Goal: Task Accomplishment & Management: Use online tool/utility

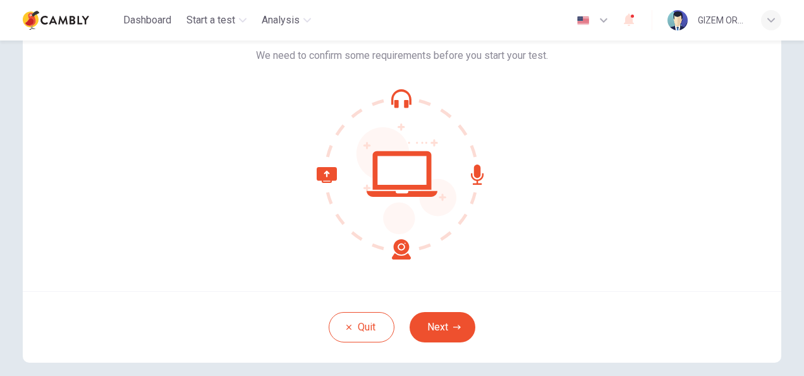
scroll to position [80, 0]
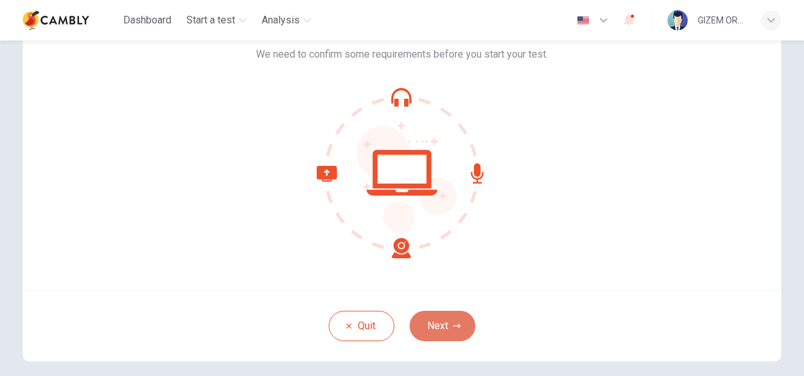
click at [447, 326] on button "Next" at bounding box center [443, 326] width 66 height 30
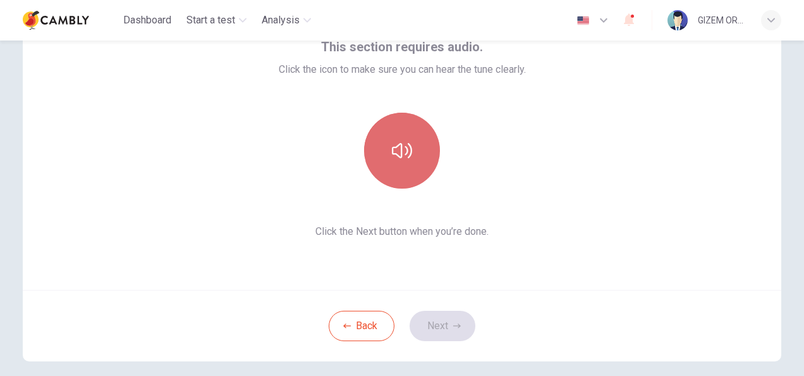
click at [407, 153] on icon "button" at bounding box center [402, 150] width 20 height 15
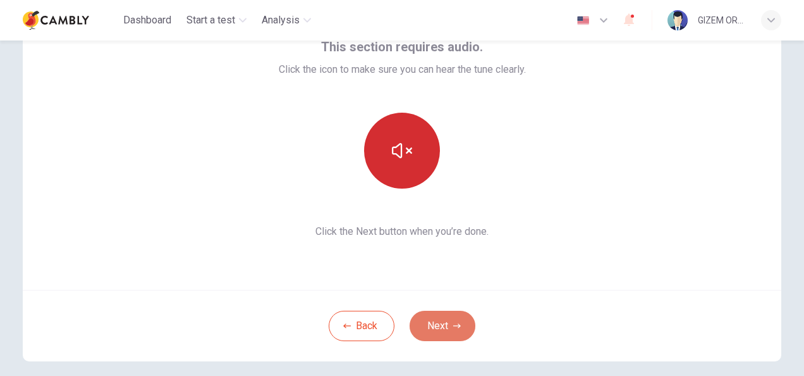
click at [456, 338] on button "Next" at bounding box center [443, 326] width 66 height 30
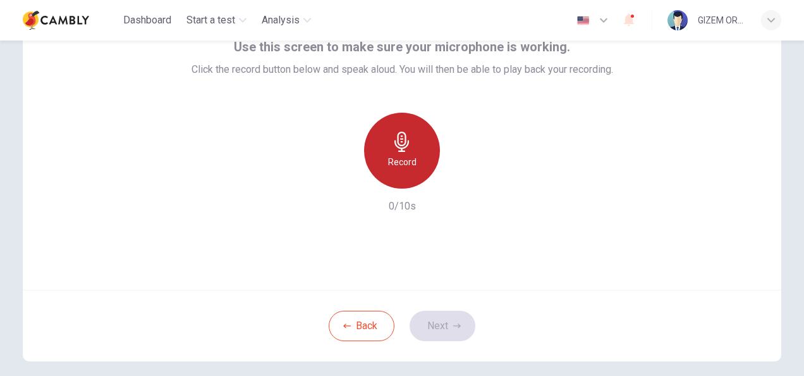
click at [407, 148] on icon "button" at bounding box center [402, 142] width 20 height 20
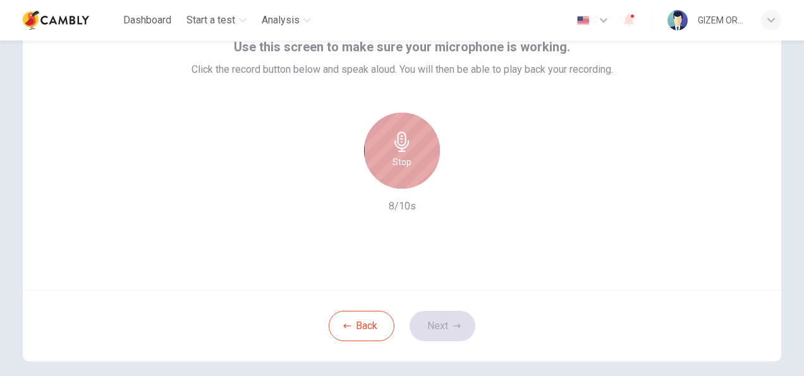
click at [397, 130] on div "Stop" at bounding box center [402, 151] width 76 height 76
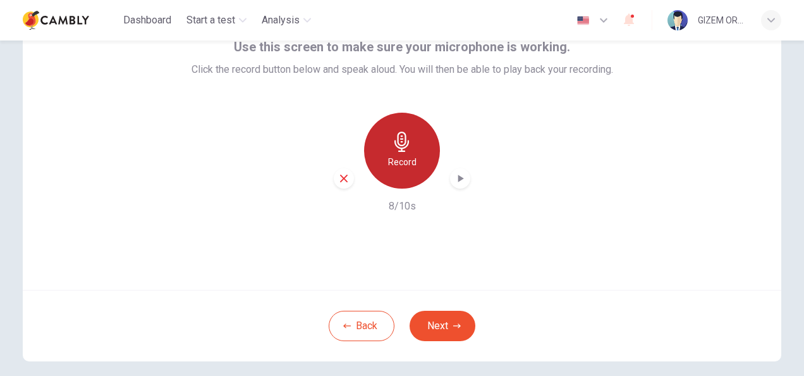
click at [399, 144] on icon "button" at bounding box center [402, 142] width 20 height 20
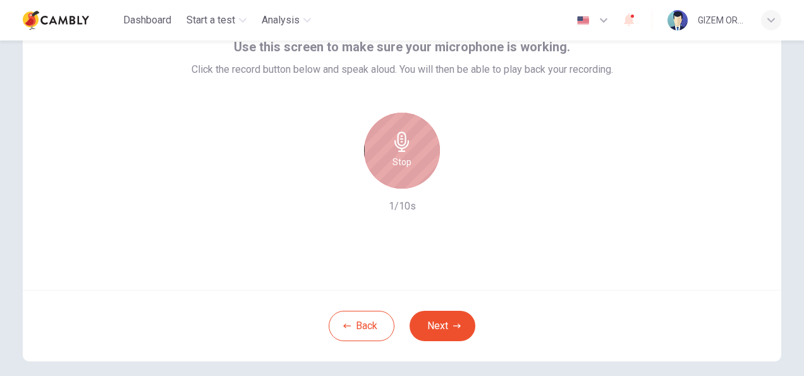
click at [399, 144] on icon "button" at bounding box center [402, 142] width 20 height 20
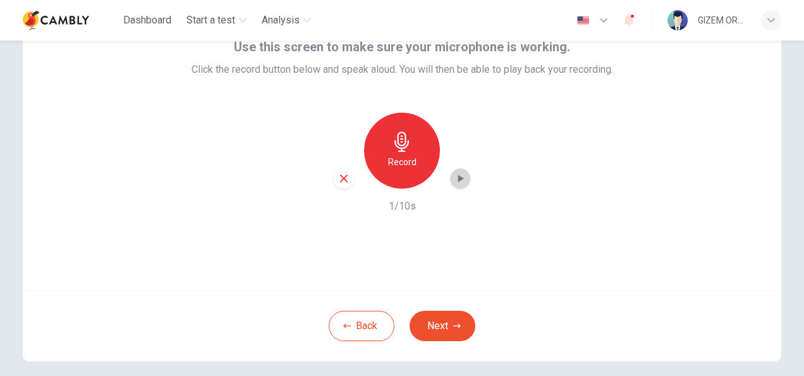
click at [455, 175] on icon "button" at bounding box center [460, 178] width 13 height 13
click at [429, 323] on button "Next" at bounding box center [443, 326] width 66 height 30
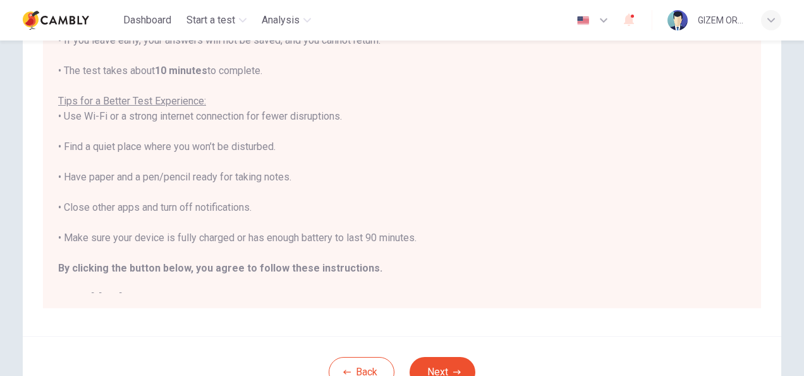
scroll to position [196, 0]
click at [442, 366] on button "Next" at bounding box center [443, 370] width 66 height 30
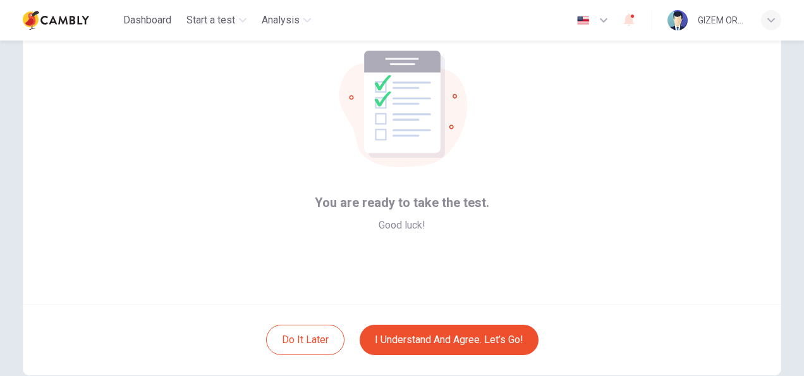
scroll to position [66, 0]
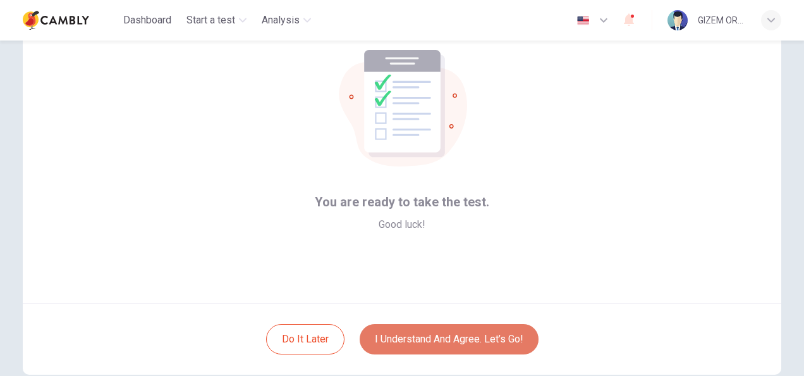
click at [445, 338] on button "I understand and agree. Let’s go!" at bounding box center [449, 339] width 179 height 30
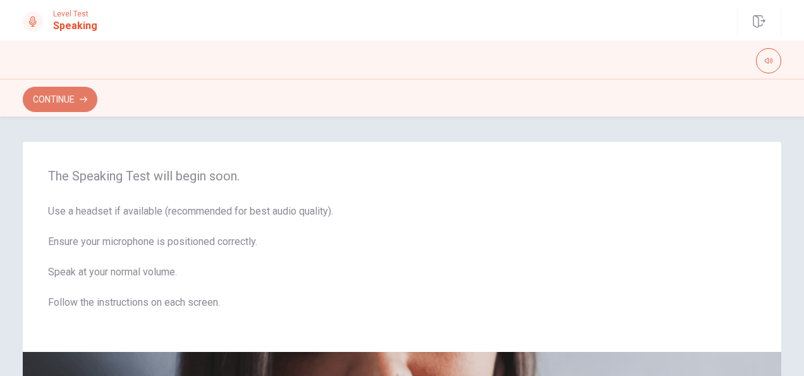
click at [56, 99] on button "Continue" at bounding box center [60, 99] width 75 height 25
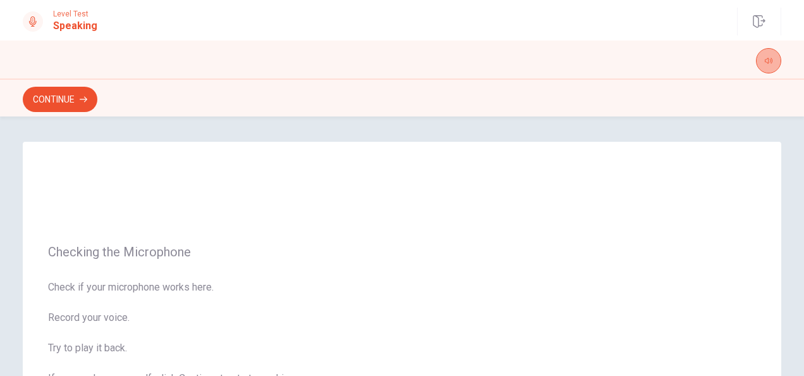
click at [770, 61] on icon "button" at bounding box center [769, 61] width 8 height 8
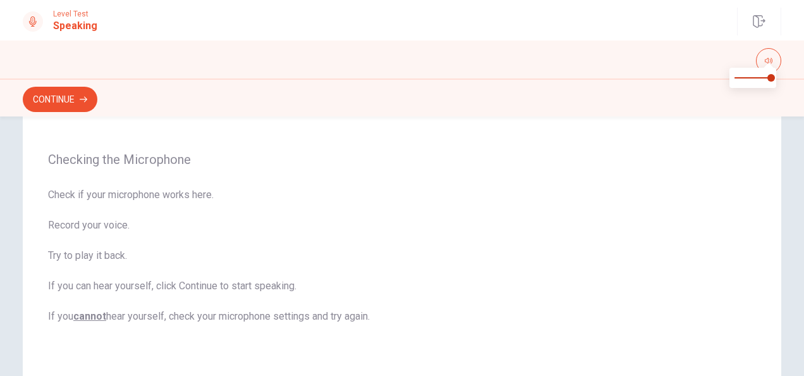
scroll to position [97, 0]
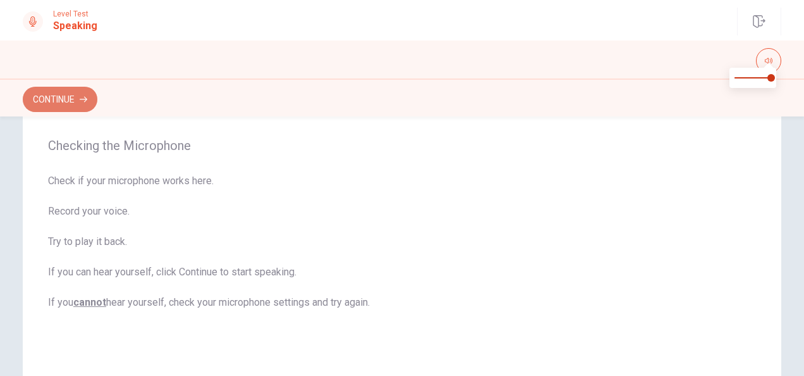
click at [70, 97] on button "Continue" at bounding box center [60, 99] width 75 height 25
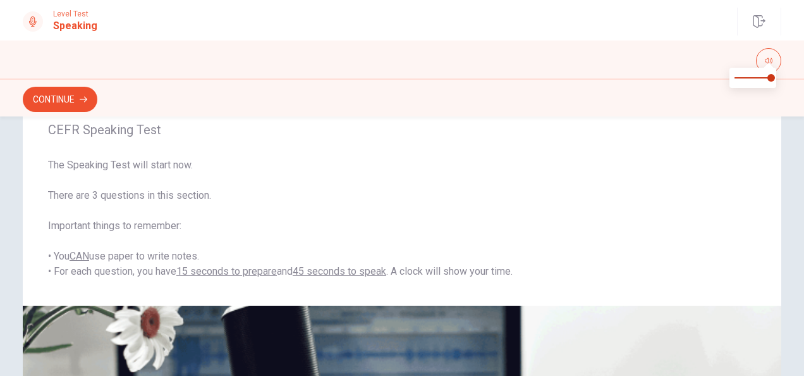
scroll to position [40, 0]
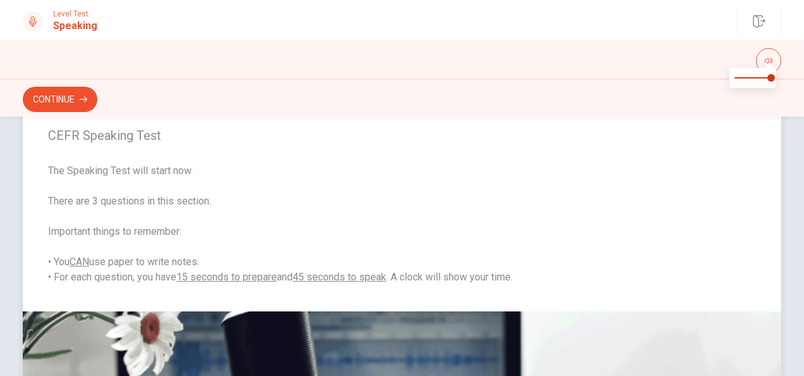
click at [555, 237] on span "The Speaking Test will start now. There are 3 questions in this section. Import…" at bounding box center [402, 223] width 708 height 121
click at [70, 97] on button "Continue" at bounding box center [60, 99] width 75 height 25
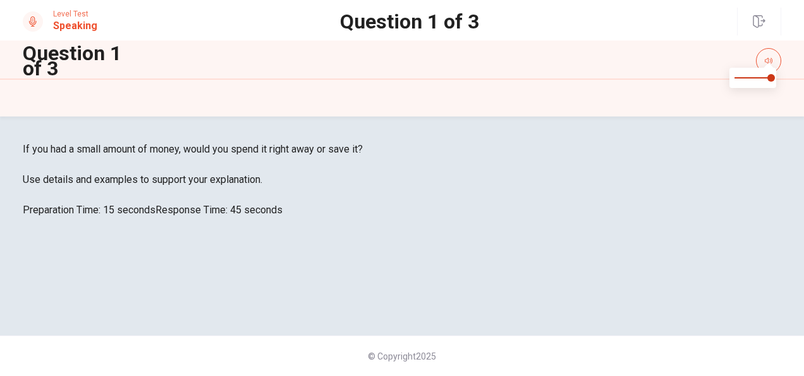
scroll to position [38, 0]
click at [378, 218] on div "If you had a small amount of money, would you spend it right away or save it? U…" at bounding box center [402, 180] width 759 height 76
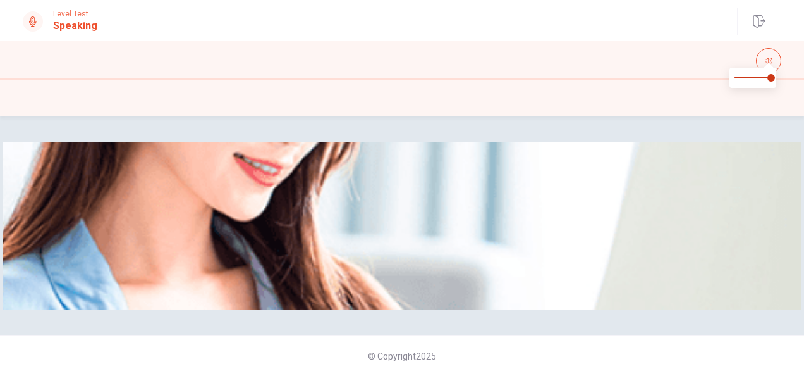
drag, startPoint x: 798, startPoint y: 213, endPoint x: 802, endPoint y: 231, distance: 18.9
click at [802, 231] on div "Please Listen Carefully © Copyright 2025" at bounding box center [402, 245] width 804 height 259
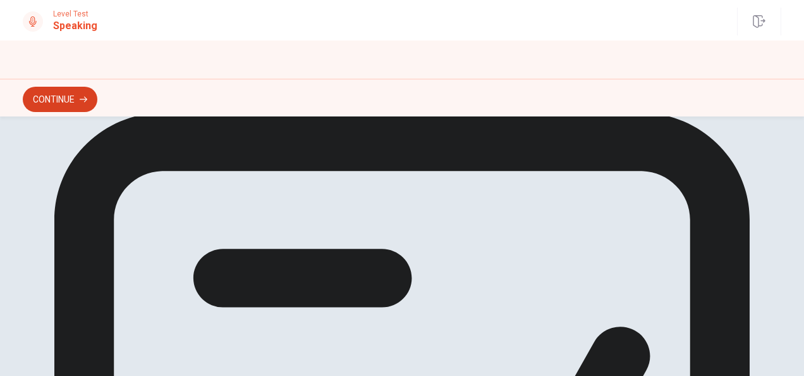
click at [78, 103] on button "Continue" at bounding box center [60, 99] width 75 height 25
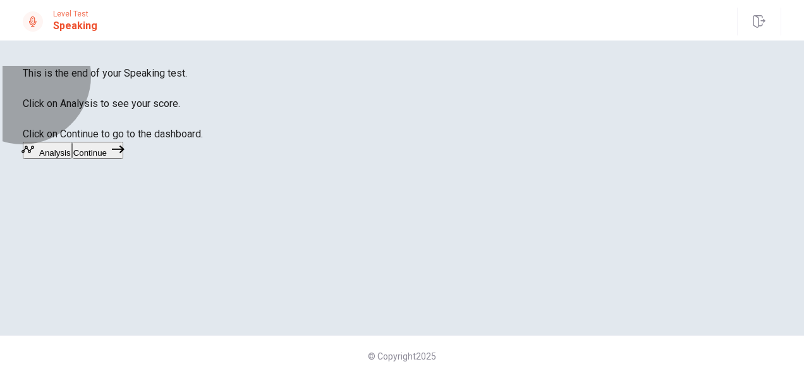
click at [123, 159] on button "Continue" at bounding box center [97, 150] width 51 height 17
